Goal: Task Accomplishment & Management: Use online tool/utility

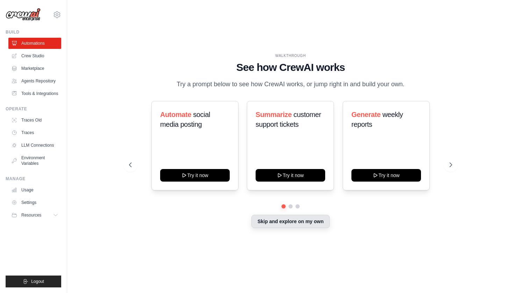
click at [273, 223] on button "Skip and explore on my own" at bounding box center [290, 221] width 78 height 13
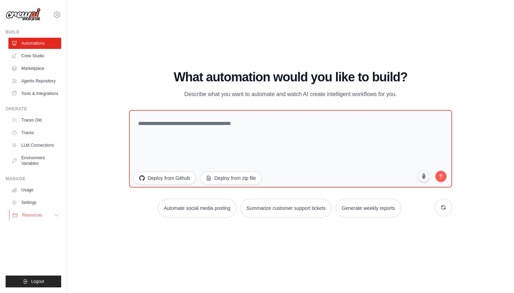
click at [50, 214] on button "Resources" at bounding box center [35, 215] width 53 height 11
click at [53, 215] on button "Resources" at bounding box center [35, 215] width 53 height 11
click at [42, 58] on link "Crew Studio" at bounding box center [35, 55] width 53 height 11
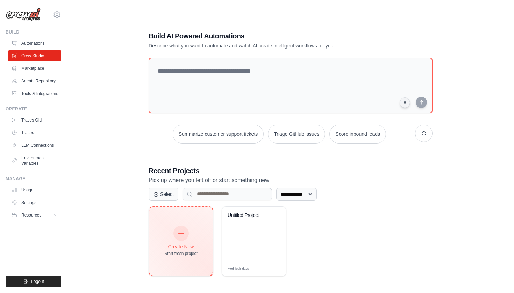
click at [194, 229] on div "Create New Start fresh project" at bounding box center [180, 242] width 33 height 30
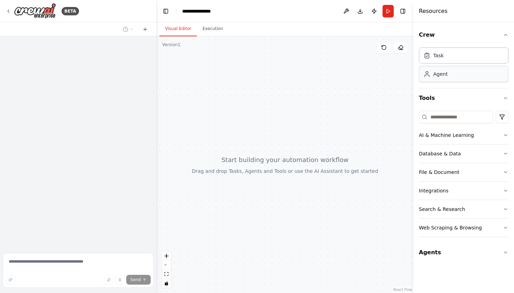
click at [432, 72] on div "Agent" at bounding box center [435, 74] width 24 height 7
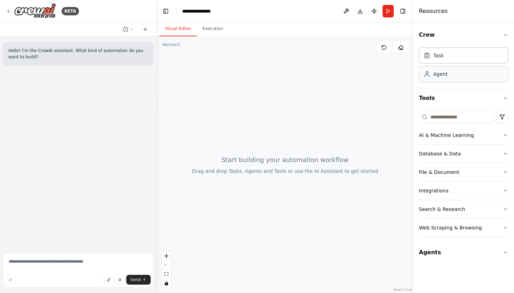
click at [430, 77] on div "Agent" at bounding box center [435, 74] width 24 height 7
click at [478, 146] on button "Database & Data" at bounding box center [463, 154] width 89 height 18
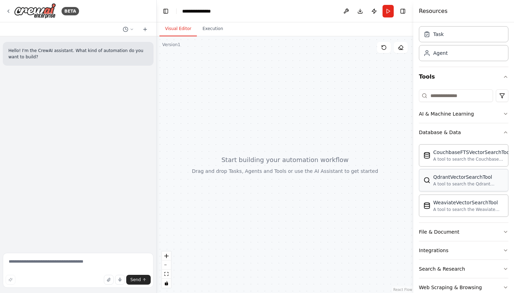
scroll to position [23, 0]
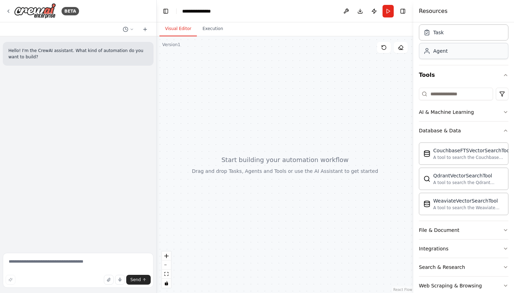
click at [443, 53] on div "Agent" at bounding box center [440, 51] width 14 height 7
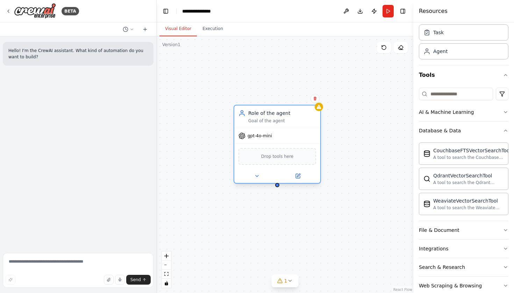
drag, startPoint x: 363, startPoint y: 124, endPoint x: 270, endPoint y: 113, distance: 94.0
click at [270, 113] on div "Role of the agent" at bounding box center [282, 113] width 68 height 7
click at [273, 118] on div "Role of the agent Goal of the agent" at bounding box center [282, 117] width 68 height 14
click at [281, 112] on div "Role of the agent" at bounding box center [282, 113] width 68 height 7
click at [266, 127] on div "Role of the agent Goal of the agent" at bounding box center [277, 117] width 86 height 22
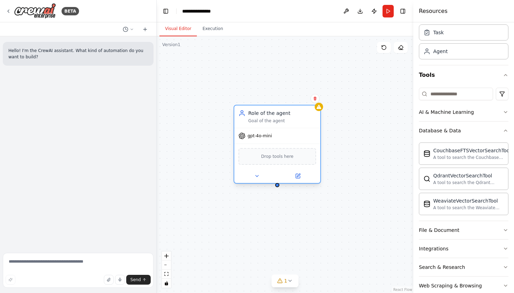
click at [269, 160] on div "Drop tools here" at bounding box center [277, 156] width 78 height 17
click at [253, 180] on button at bounding box center [257, 176] width 40 height 8
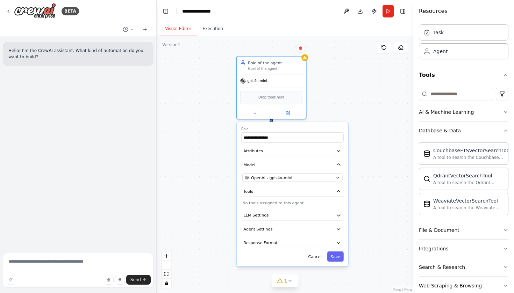
drag, startPoint x: 224, startPoint y: 224, endPoint x: 221, endPoint y: 155, distance: 69.3
click at [221, 155] on div "**********" at bounding box center [285, 164] width 257 height 257
click at [271, 239] on button "Response Format" at bounding box center [292, 243] width 102 height 10
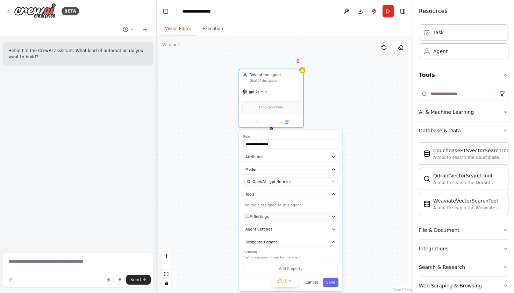
click at [272, 217] on button "LLM Settings" at bounding box center [290, 217] width 95 height 10
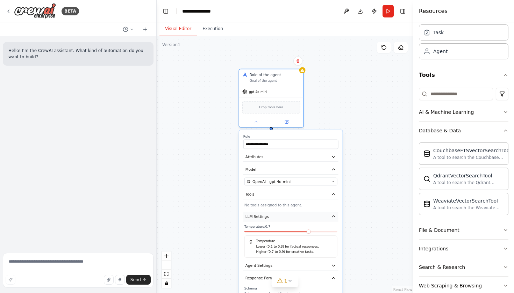
click at [272, 217] on button "LLM Settings" at bounding box center [290, 217] width 95 height 10
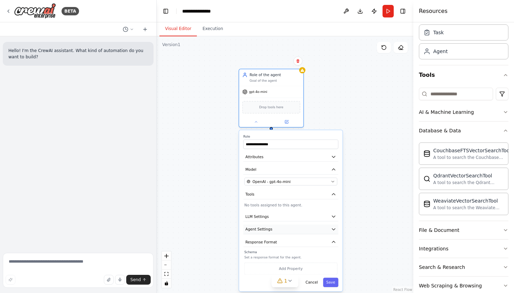
click at [267, 230] on span "Agent Settings" at bounding box center [258, 229] width 27 height 5
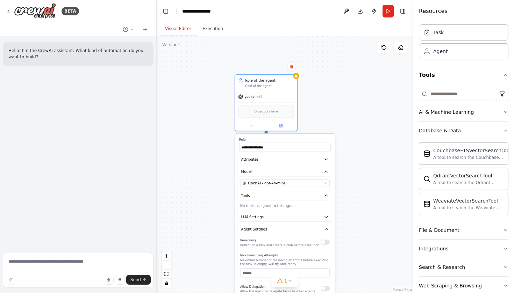
drag, startPoint x: 267, startPoint y: 247, endPoint x: 262, endPoint y: 245, distance: 5.5
click at [262, 245] on p "Reflect on a task and create a plan before execution" at bounding box center [279, 245] width 79 height 4
click at [269, 230] on button "Agent Settings" at bounding box center [285, 229] width 92 height 9
click at [275, 171] on button "Model" at bounding box center [285, 171] width 92 height 9
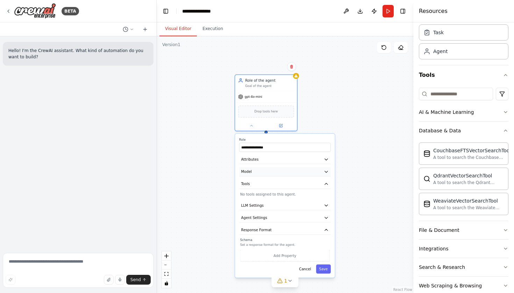
click at [275, 171] on button "Model" at bounding box center [285, 171] width 92 height 9
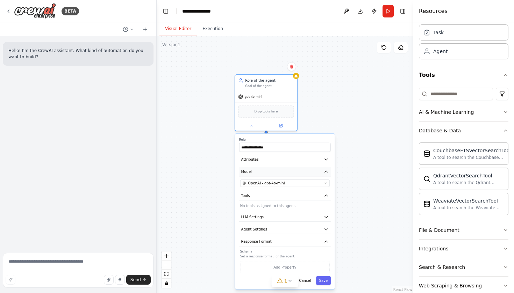
click at [275, 171] on button "Model" at bounding box center [285, 171] width 92 height 9
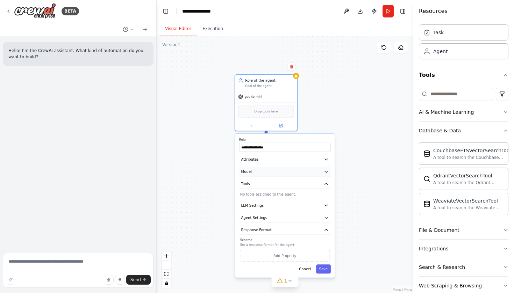
click at [275, 171] on button "Model" at bounding box center [285, 171] width 92 height 9
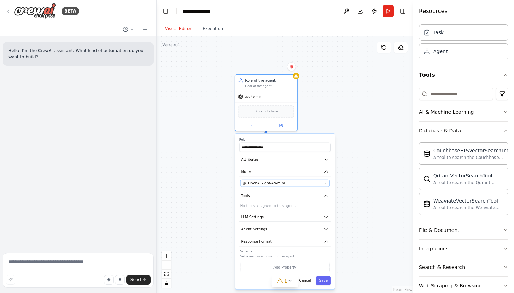
click at [322, 185] on button "OpenAI - gpt-4o-mini" at bounding box center [284, 184] width 89 height 8
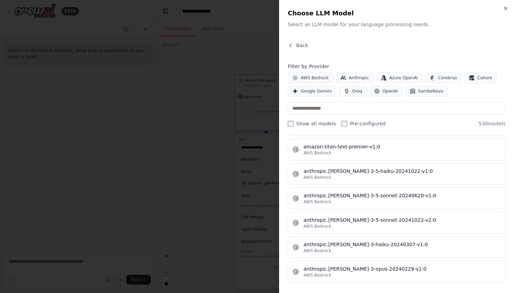
scroll to position [541, 0]
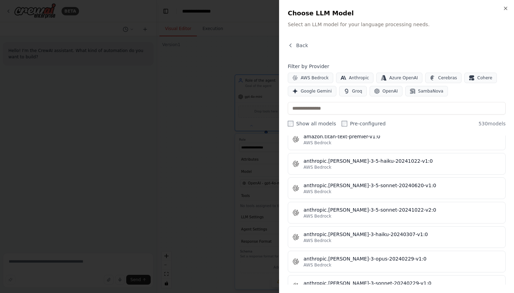
click at [216, 178] on div at bounding box center [257, 146] width 514 height 293
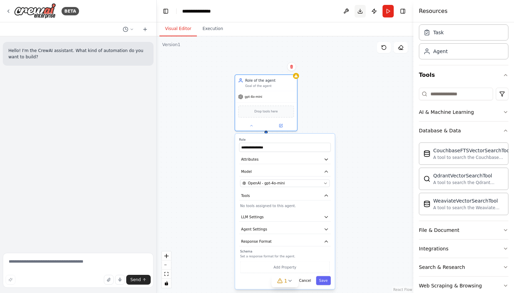
click at [361, 12] on button "Download" at bounding box center [359, 11] width 11 height 13
click at [339, 140] on div "**********" at bounding box center [285, 164] width 257 height 257
click at [327, 104] on div "**********" at bounding box center [285, 164] width 257 height 257
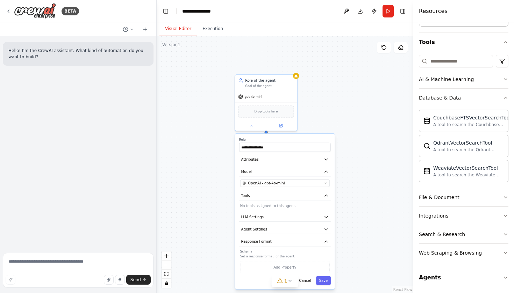
scroll to position [56, 0]
click at [447, 206] on button "File & Document" at bounding box center [463, 197] width 89 height 18
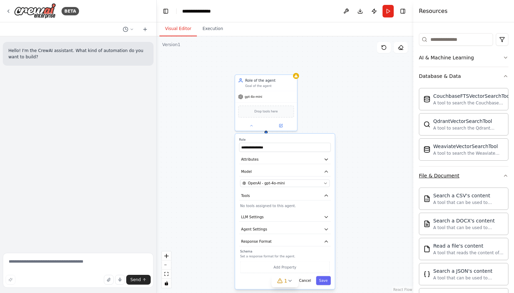
scroll to position [81, 0]
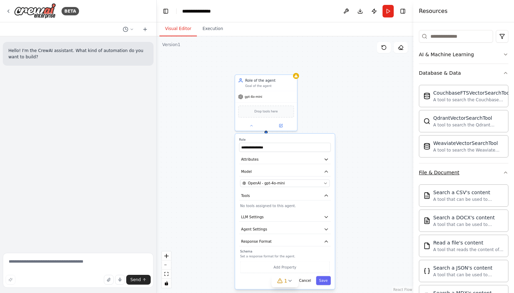
click at [440, 168] on button "File & Document" at bounding box center [463, 173] width 89 height 18
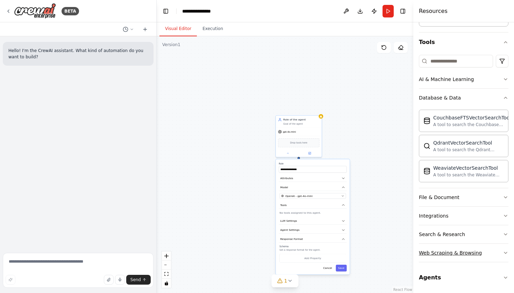
scroll to position [0, 0]
click at [473, 255] on div "Web Scraping & Browsing" at bounding box center [450, 253] width 63 height 7
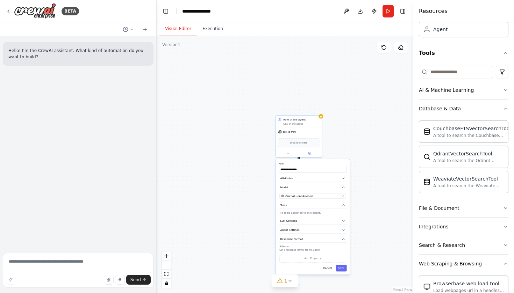
scroll to position [48, 0]
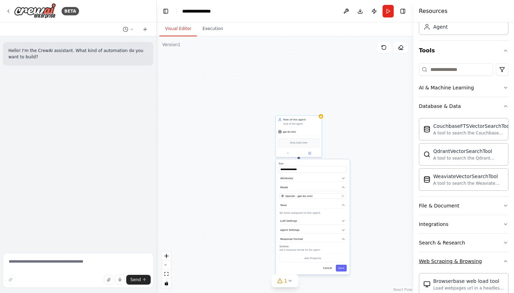
click at [458, 259] on div "Web Scraping & Browsing" at bounding box center [450, 261] width 63 height 7
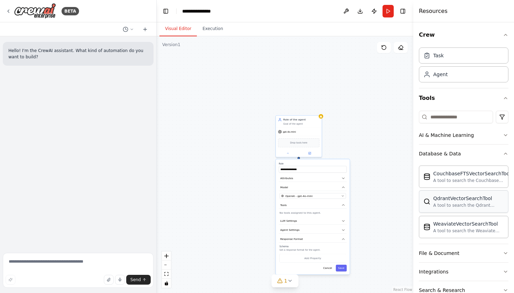
scroll to position [0, 0]
click at [428, 55] on icon at bounding box center [426, 55] width 7 height 7
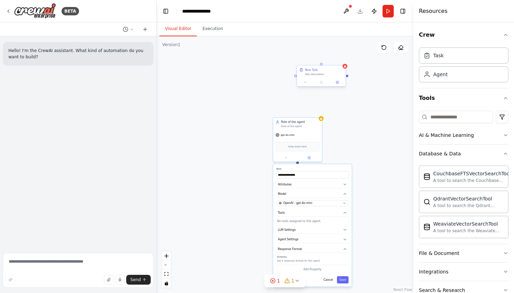
click at [330, 77] on div "New Task Task description" at bounding box center [321, 71] width 49 height 13
click at [342, 59] on icon at bounding box center [340, 59] width 4 height 4
click at [323, 62] on button "Confirm" at bounding box center [320, 59] width 25 height 8
click at [302, 123] on div "Role of the agent" at bounding box center [300, 122] width 38 height 4
click at [318, 108] on button at bounding box center [316, 109] width 9 height 9
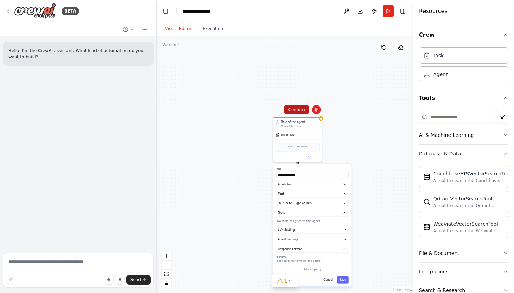
click at [301, 109] on button "Confirm" at bounding box center [296, 110] width 25 height 8
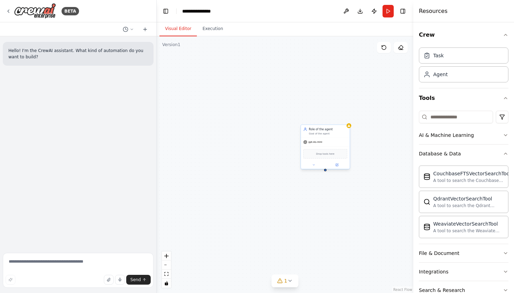
click at [313, 126] on div "Role of the agent Goal of the agent" at bounding box center [325, 131] width 49 height 13
click at [313, 164] on icon at bounding box center [313, 165] width 3 height 3
click at [316, 184] on input "**********" at bounding box center [340, 182] width 72 height 7
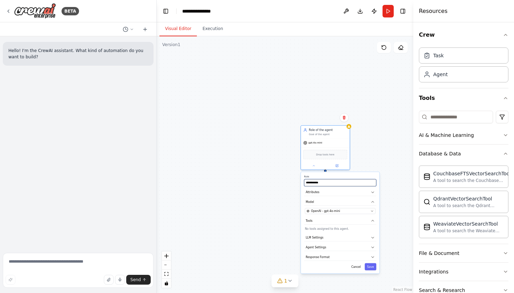
click at [314, 182] on input "**********" at bounding box center [340, 182] width 72 height 7
click at [328, 183] on input "*********" at bounding box center [340, 182] width 72 height 7
click at [236, 110] on div "**********" at bounding box center [285, 164] width 257 height 257
click at [325, 185] on input "**********" at bounding box center [340, 182] width 72 height 7
type input "**********"
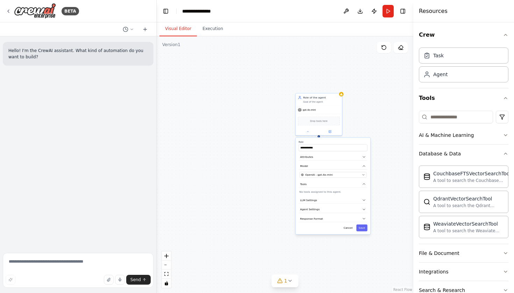
drag, startPoint x: 274, startPoint y: 201, endPoint x: 269, endPoint y: 165, distance: 36.7
click at [269, 165] on div "**********" at bounding box center [285, 164] width 257 height 257
click at [309, 192] on p "No tools assigned to this agent." at bounding box center [332, 192] width 67 height 4
click at [454, 118] on input at bounding box center [456, 117] width 74 height 13
click at [475, 152] on button "Database & Data" at bounding box center [463, 154] width 89 height 18
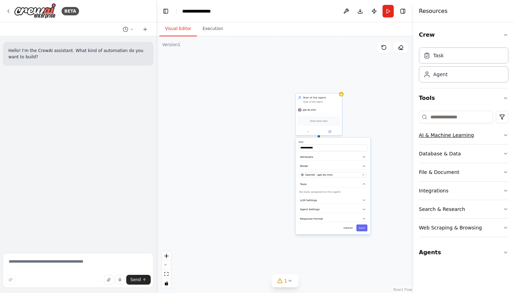
click at [486, 134] on button "AI & Machine Learning" at bounding box center [463, 135] width 89 height 18
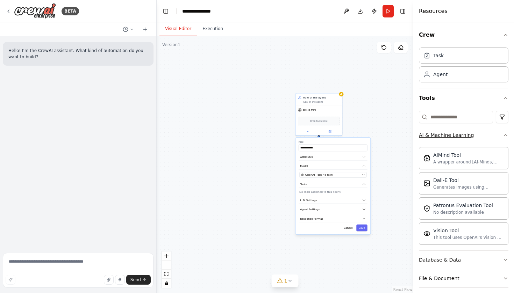
click at [486, 134] on button "AI & Machine Learning" at bounding box center [463, 135] width 89 height 18
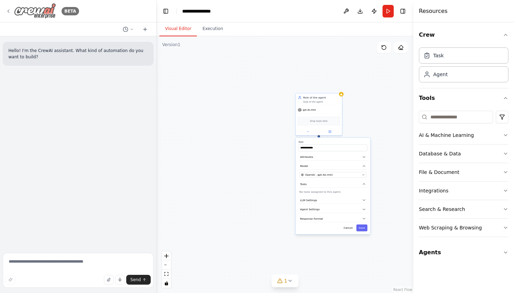
click at [33, 12] on img at bounding box center [35, 11] width 42 height 16
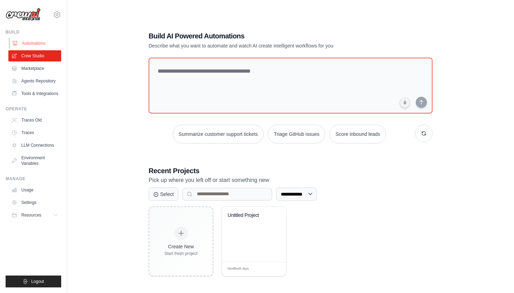
click at [46, 44] on link "Automations" at bounding box center [35, 43] width 53 height 11
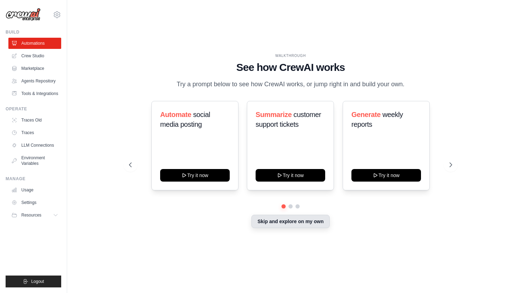
click at [319, 223] on button "Skip and explore on my own" at bounding box center [290, 221] width 78 height 13
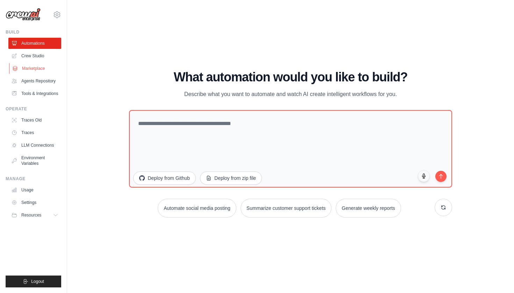
click at [48, 71] on link "Marketplace" at bounding box center [35, 68] width 53 height 11
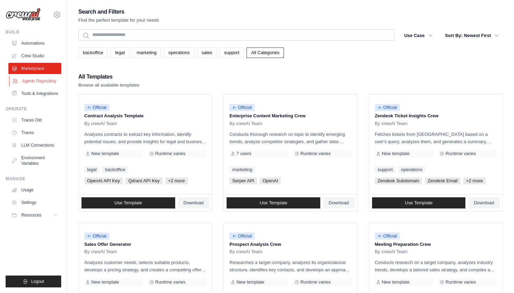
click at [51, 82] on link "Agents Repository" at bounding box center [35, 81] width 53 height 11
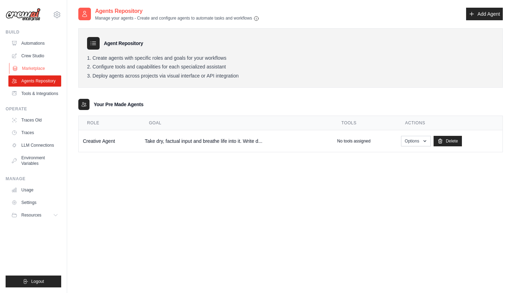
click at [49, 67] on link "Marketplace" at bounding box center [35, 68] width 53 height 11
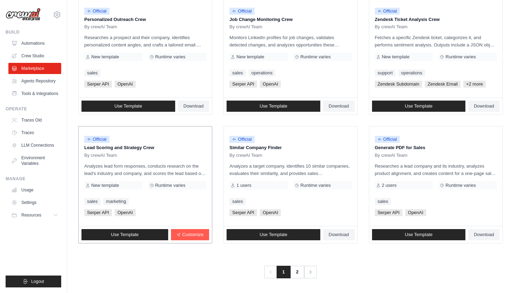
scroll to position [353, 0]
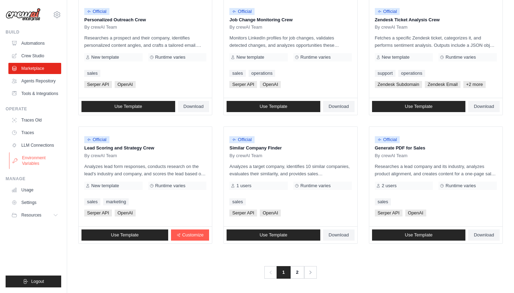
click at [40, 155] on link "Environment Variables" at bounding box center [35, 160] width 53 height 17
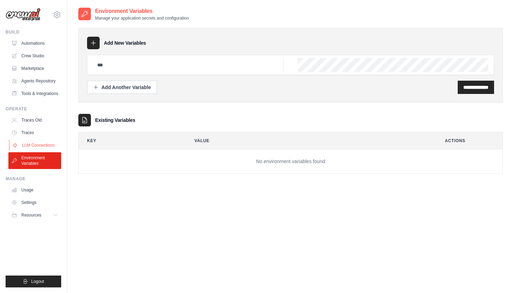
click at [47, 142] on link "LLM Connections" at bounding box center [35, 145] width 53 height 11
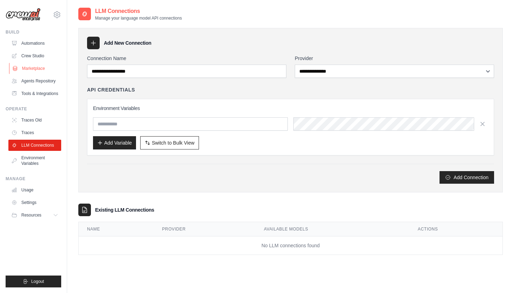
click at [53, 63] on link "Marketplace" at bounding box center [35, 68] width 53 height 11
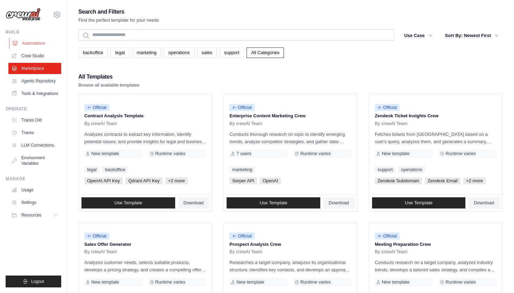
click at [57, 43] on link "Automations" at bounding box center [35, 43] width 53 height 11
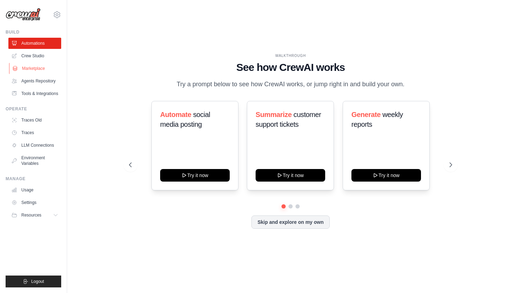
click at [41, 71] on link "Marketplace" at bounding box center [35, 68] width 53 height 11
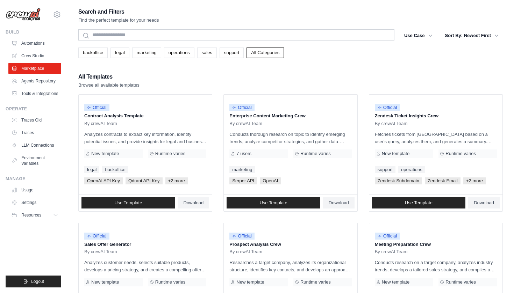
click at [40, 87] on ul "Automations Crew Studio Marketplace Agents Repository Tools & Integrations" at bounding box center [34, 69] width 53 height 62
click at [42, 90] on link "Tools & Integrations" at bounding box center [35, 93] width 53 height 11
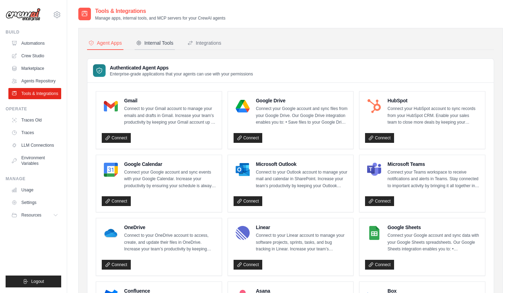
click at [163, 44] on div "Internal Tools" at bounding box center [154, 43] width 37 height 7
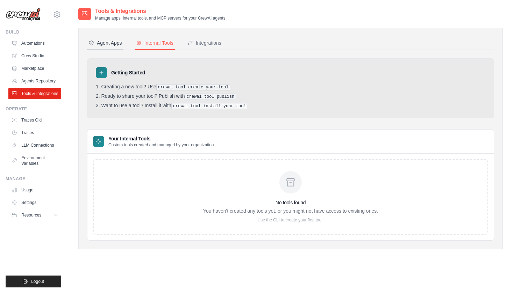
click at [115, 46] on button "Agent Apps" at bounding box center [105, 43] width 36 height 13
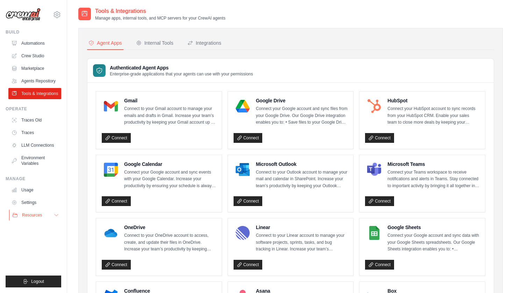
click at [37, 216] on span "Resources" at bounding box center [32, 216] width 20 height 6
click at [29, 187] on link "Usage" at bounding box center [35, 190] width 53 height 11
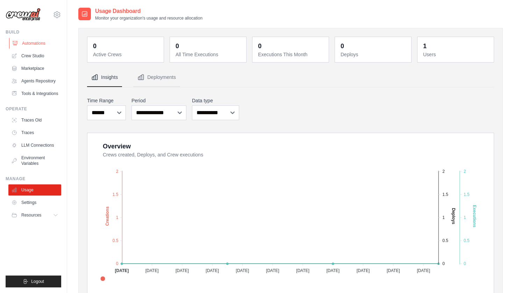
click at [33, 44] on link "Automations" at bounding box center [35, 43] width 53 height 11
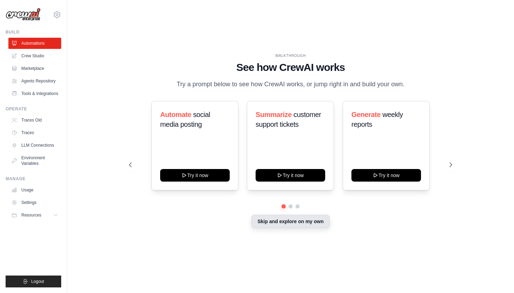
click at [270, 220] on button "Skip and explore on my own" at bounding box center [290, 221] width 78 height 13
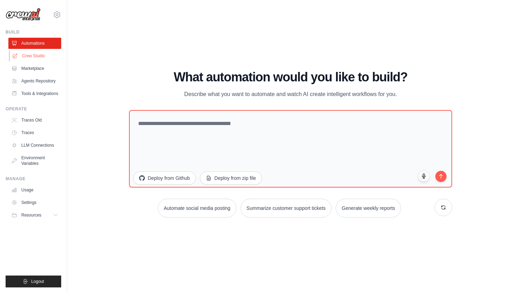
click at [32, 61] on link "Crew Studio" at bounding box center [35, 55] width 53 height 11
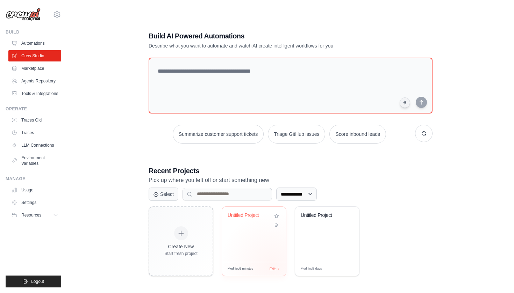
click at [272, 264] on div "Modified 6 minutes Edit" at bounding box center [254, 269] width 64 height 14
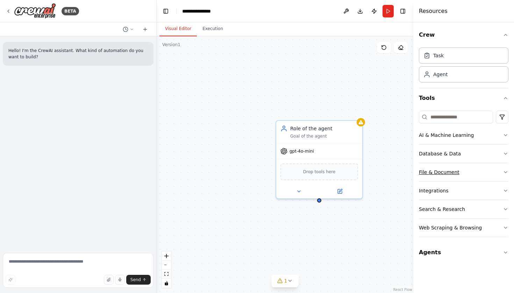
click at [491, 165] on button "File & Document" at bounding box center [463, 172] width 89 height 18
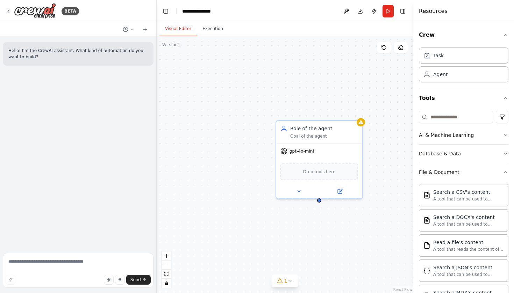
click at [496, 153] on button "Database & Data" at bounding box center [463, 154] width 89 height 18
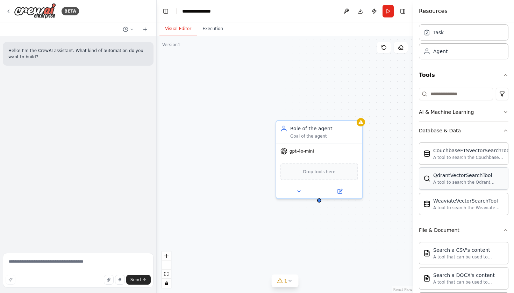
scroll to position [23, 0]
click at [291, 188] on button at bounding box center [299, 191] width 40 height 8
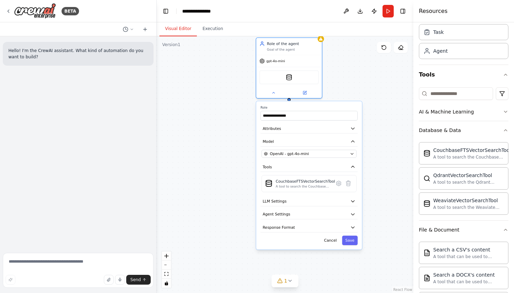
drag, startPoint x: 265, startPoint y: 229, endPoint x: 239, endPoint y: 125, distance: 107.3
click at [239, 125] on div "**********" at bounding box center [285, 164] width 257 height 257
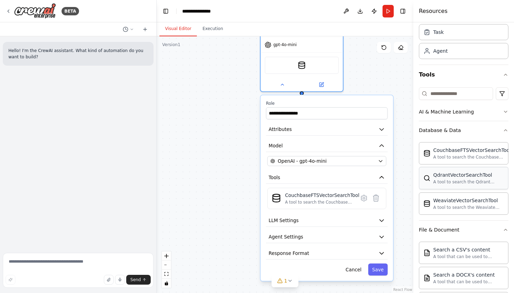
click at [444, 177] on div "QdrantVectorSearchTool" at bounding box center [468, 175] width 71 height 7
click at [451, 182] on div "A tool to search the Qdrant database for relevant information on internal docum…" at bounding box center [468, 182] width 71 height 6
click at [379, 199] on icon at bounding box center [376, 198] width 8 height 8
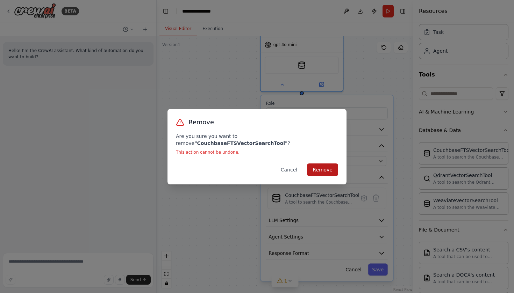
click at [321, 165] on button "Remove" at bounding box center [322, 170] width 31 height 13
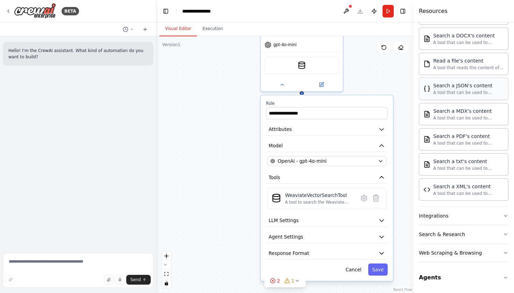
scroll to position [0, 0]
click at [454, 216] on button "Integrations" at bounding box center [463, 216] width 89 height 18
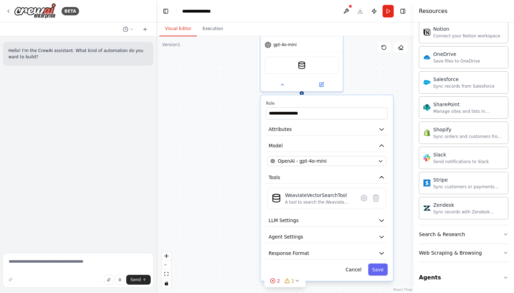
scroll to position [822, 0]
click at [464, 231] on button "Search & Research" at bounding box center [463, 234] width 89 height 18
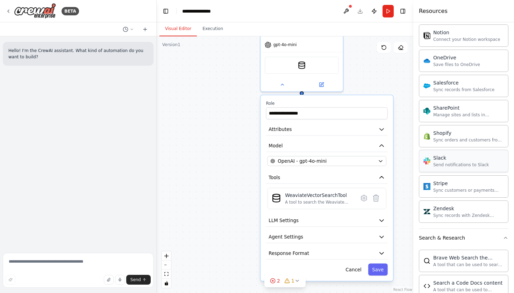
scroll to position [820, 0]
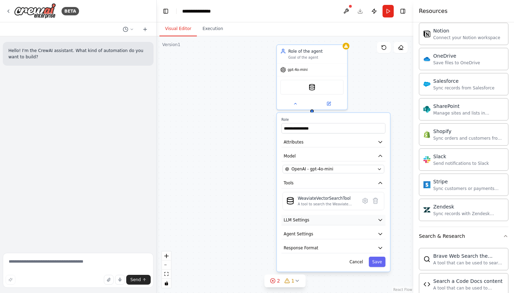
click at [327, 219] on button "LLM Settings" at bounding box center [333, 220] width 104 height 10
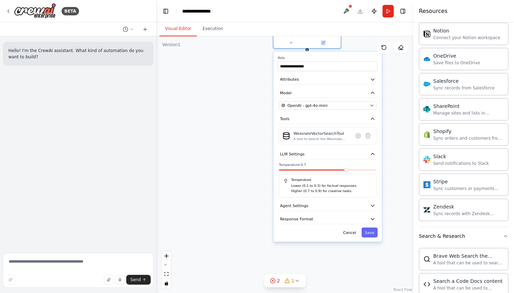
drag, startPoint x: 306, startPoint y: 250, endPoint x: 300, endPoint y: 182, distance: 68.5
click at [300, 182] on div "Temperature Lower (0.1 to 0.3) for factual responses. Higher (0.7 to 0.9) for c…" at bounding box center [328, 185] width 98 height 23
click at [324, 206] on button "Agent Settings" at bounding box center [328, 206] width 100 height 10
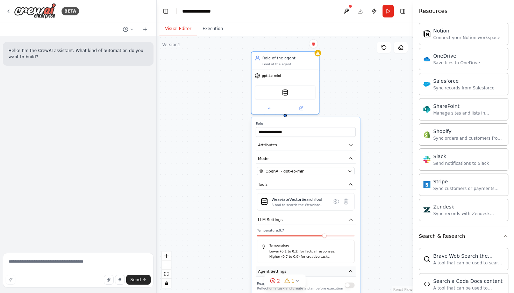
drag, startPoint x: 324, startPoint y: 206, endPoint x: 306, endPoint y: 271, distance: 67.0
click at [306, 271] on button "Agent Settings" at bounding box center [306, 272] width 100 height 10
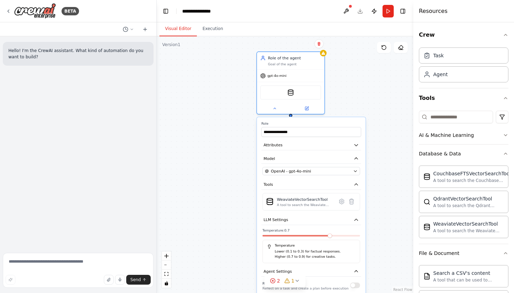
scroll to position [0, 0]
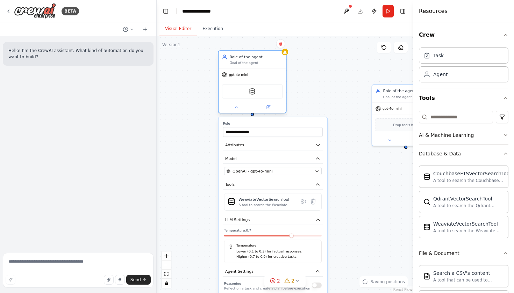
drag, startPoint x: 299, startPoint y: 77, endPoint x: 259, endPoint y: 77, distance: 39.9
click at [259, 77] on div "gpt-4o-mini" at bounding box center [251, 75] width 67 height 12
drag, startPoint x: 252, startPoint y: 116, endPoint x: 258, endPoint y: 118, distance: 6.3
click at [258, 114] on div "**********" at bounding box center [252, 82] width 69 height 63
click at [189, 141] on div "**********" at bounding box center [285, 164] width 257 height 257
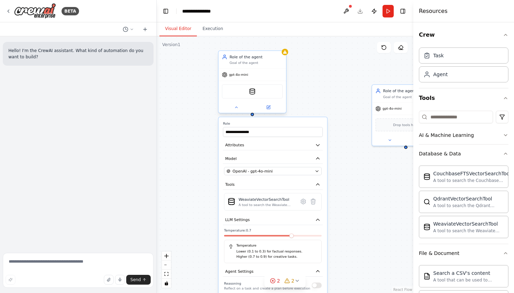
click at [234, 111] on div at bounding box center [251, 107] width 67 height 11
click at [235, 110] on button at bounding box center [236, 107] width 31 height 7
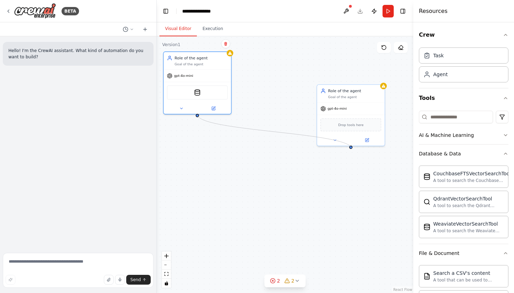
drag, startPoint x: 252, startPoint y: 115, endPoint x: 351, endPoint y: 149, distance: 104.0
click at [351, 149] on div "Role of the agent Goal of the agent gpt-4o-mini WeaviateVectorSearchTool Role o…" at bounding box center [285, 164] width 257 height 257
click at [351, 148] on div at bounding box center [350, 146] width 3 height 3
click at [338, 168] on div "Role of the agent Goal of the agent gpt-4o-mini WeaviateVectorSearchTool Role o…" at bounding box center [285, 164] width 257 height 257
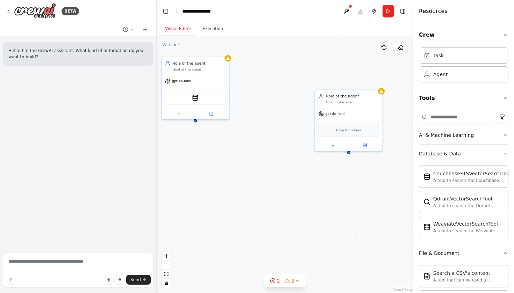
drag, startPoint x: 351, startPoint y: 150, endPoint x: 349, endPoint y: 155, distance: 5.6
click at [349, 155] on div "Role of the agent Goal of the agent gpt-4o-mini WeaviateVectorSearchTool Role o…" at bounding box center [285, 164] width 257 height 257
click at [349, 152] on div at bounding box center [348, 151] width 3 height 3
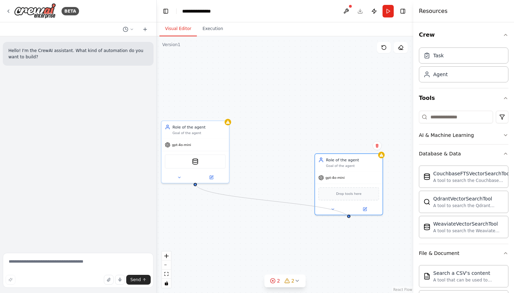
drag, startPoint x: 196, startPoint y: 119, endPoint x: 349, endPoint y: 219, distance: 182.9
click at [349, 219] on div "Role of the agent Goal of the agent gpt-4o-mini WeaviateVectorSearchTool Role o…" at bounding box center [285, 164] width 257 height 257
click at [196, 187] on div "Role of the agent Goal of the agent gpt-4o-mini WeaviateVectorSearchTool Role o…" at bounding box center [285, 164] width 257 height 257
drag, startPoint x: 196, startPoint y: 187, endPoint x: 211, endPoint y: 206, distance: 24.4
click at [205, 199] on div "Role of the agent Goal of the agent gpt-4o-mini WeaviateVectorSearchTool Role o…" at bounding box center [285, 164] width 257 height 257
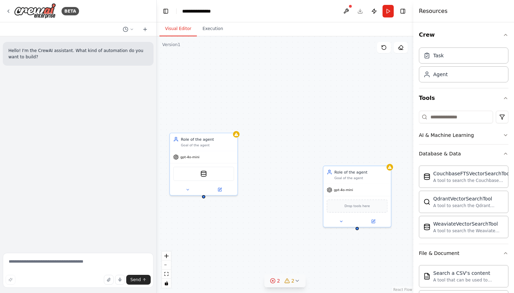
click at [299, 278] on button "2 2" at bounding box center [284, 281] width 41 height 13
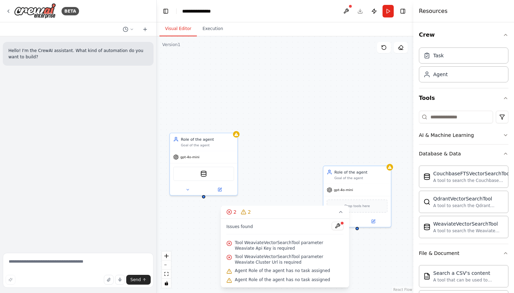
click at [285, 176] on div "Role of the agent Goal of the agent gpt-4o-mini WeaviateVectorSearchTool Role o…" at bounding box center [285, 164] width 257 height 257
click at [306, 191] on div "Role of the agent Goal of the agent gpt-4o-mini WeaviateVectorSearchTool Role o…" at bounding box center [285, 164] width 257 height 257
click at [342, 214] on icon at bounding box center [341, 212] width 6 height 6
